Goal: Navigation & Orientation: Find specific page/section

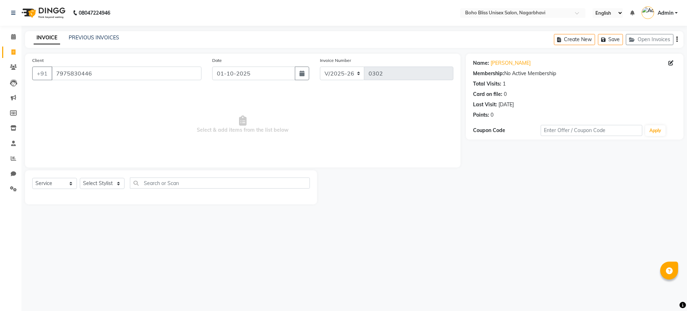
select select "8370"
select select "service"
click at [17, 39] on span at bounding box center [13, 37] width 13 height 8
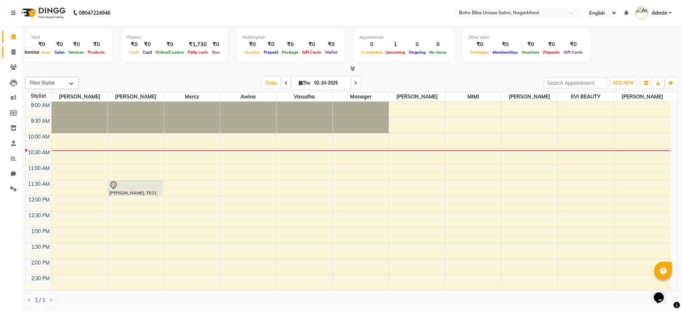
click at [11, 52] on icon at bounding box center [13, 51] width 4 height 5
select select "8370"
select select "service"
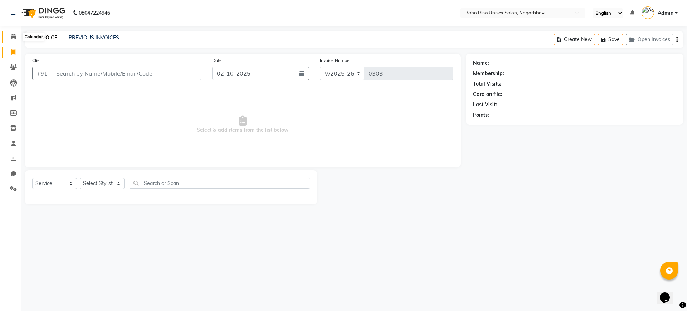
click at [14, 38] on icon at bounding box center [13, 36] width 5 height 5
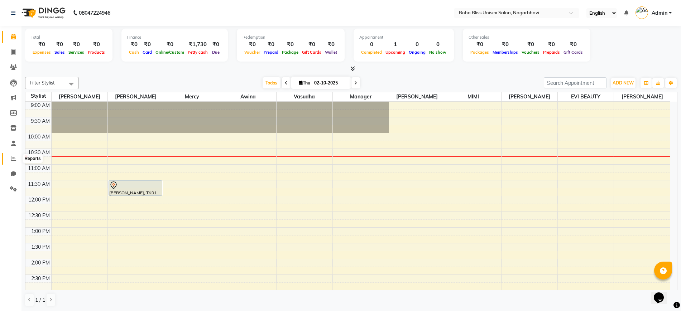
click at [10, 156] on span at bounding box center [13, 159] width 13 height 8
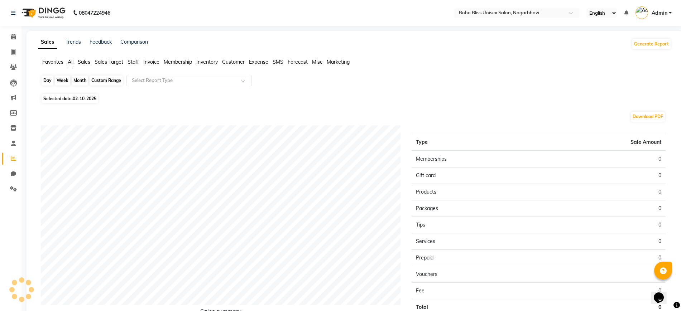
click at [43, 82] on div "Day" at bounding box center [48, 81] width 12 height 10
select select "10"
select select "2025"
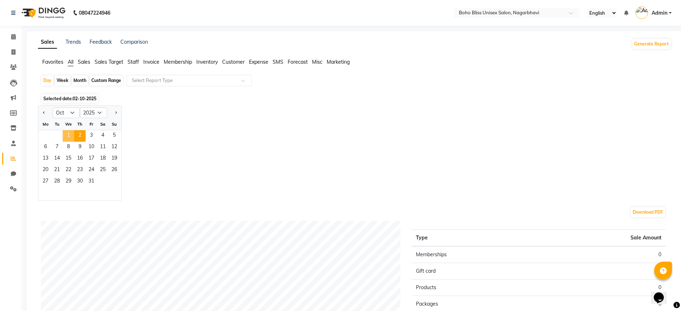
click at [66, 133] on span "1" at bounding box center [68, 135] width 11 height 11
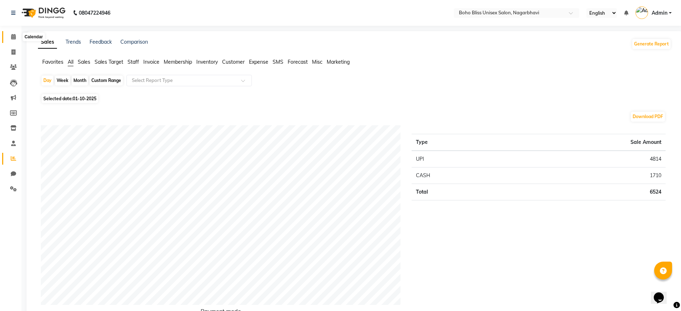
click at [15, 35] on icon at bounding box center [13, 36] width 5 height 5
